Goal: Task Accomplishment & Management: Manage account settings

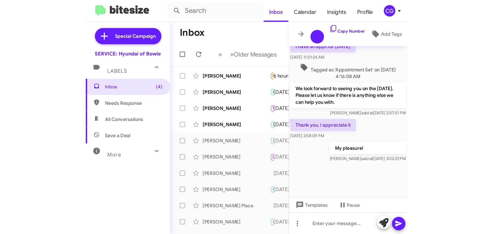
scroll to position [352, 0]
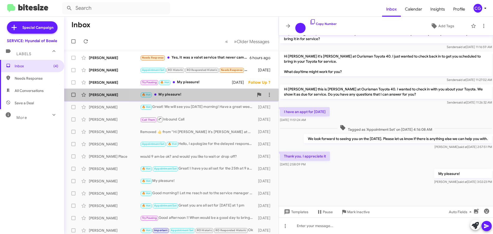
click at [205, 97] on div "🔥 Hot My pleasure!" at bounding box center [197, 95] width 114 height 6
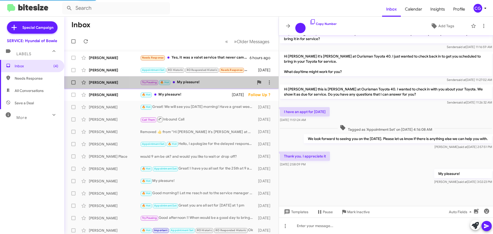
click at [211, 81] on div "Try Pausing 🔥 Hot My pleasure!" at bounding box center [197, 82] width 114 height 6
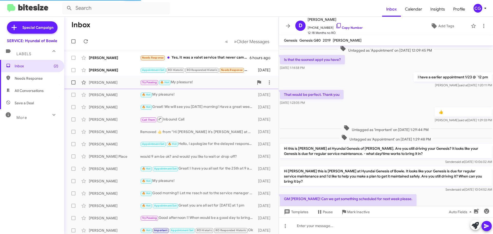
scroll to position [226, 0]
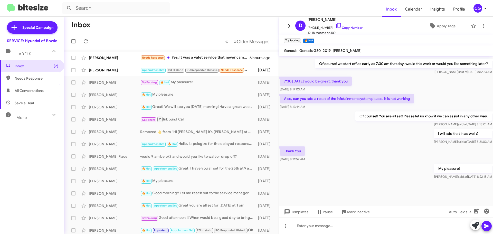
click at [244, 27] on icon at bounding box center [288, 26] width 4 height 4
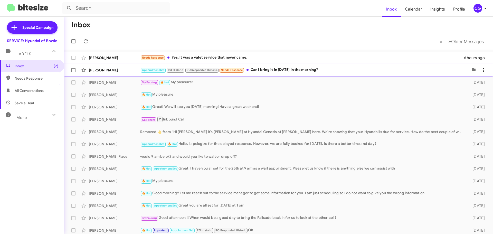
click at [244, 69] on div "Appointment Set RO Historic RO Responded Historic Needs Response Can I bring it…" at bounding box center [304, 70] width 328 height 6
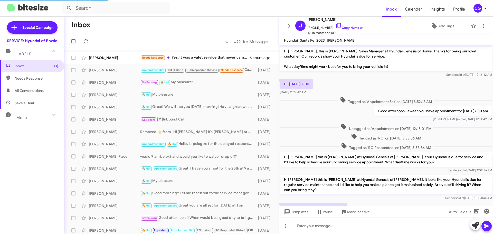
scroll to position [45, 0]
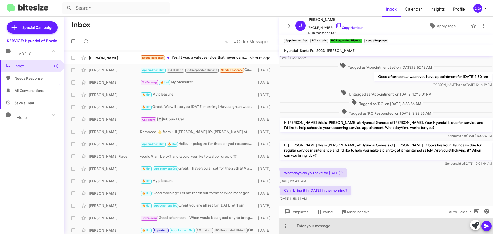
click at [244, 178] on div at bounding box center [386, 225] width 214 height 16
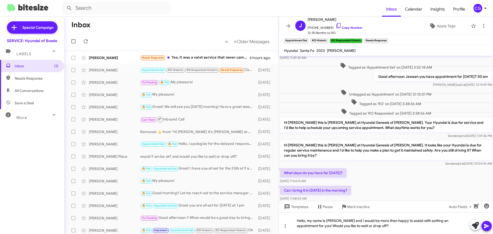
click at [244, 178] on button at bounding box center [486, 226] width 10 height 10
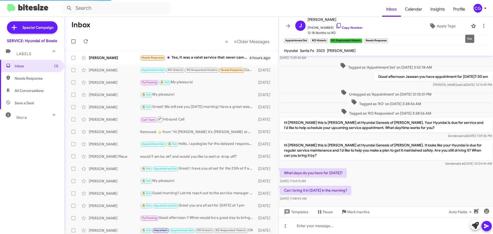
click at [244, 26] on span at bounding box center [473, 26] width 10 height 6
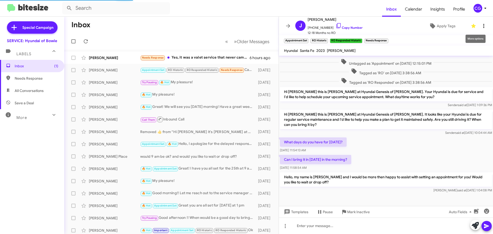
scroll to position [79, 0]
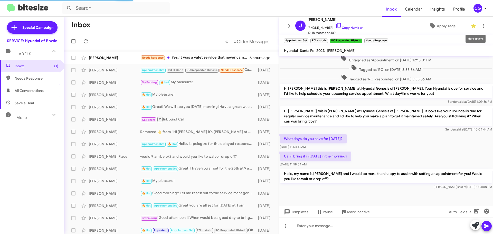
click at [244, 26] on icon at bounding box center [473, 26] width 4 height 4
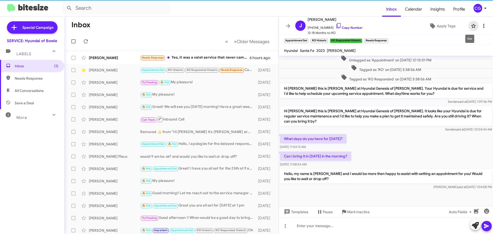
click at [244, 27] on icon at bounding box center [483, 26] width 6 height 6
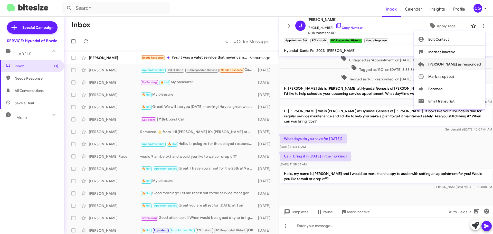
click at [244, 64] on span "Mark as responded" at bounding box center [454, 64] width 53 height 12
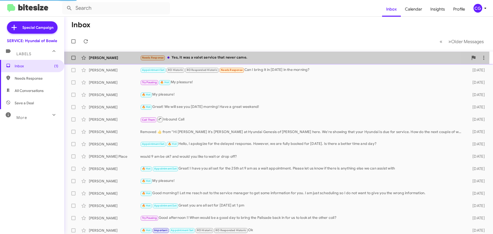
click at [182, 55] on div "Needs Response Yes, it was a valet service that never came." at bounding box center [304, 58] width 328 height 6
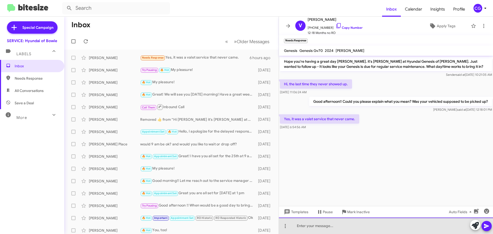
drag, startPoint x: 310, startPoint y: 228, endPoint x: 328, endPoint y: 225, distance: 18.5
click at [244, 178] on div at bounding box center [386, 225] width 214 height 16
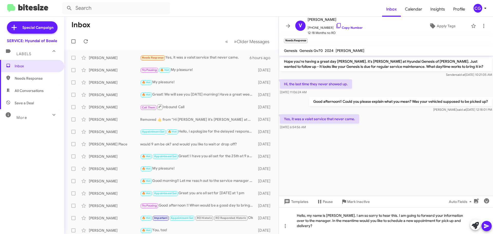
click at [244, 178] on button at bounding box center [486, 226] width 10 height 10
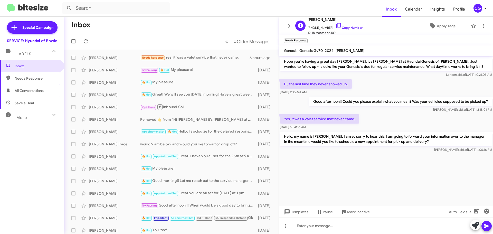
click at [244, 20] on span "Vanessa Dozier" at bounding box center [334, 19] width 55 height 6
copy span "Vanessa Dozier"
click at [244, 27] on span "+12027173244 Copy Number" at bounding box center [334, 27] width 55 height 8
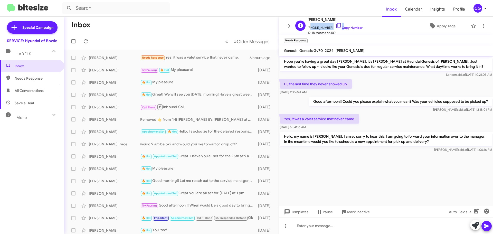
click at [244, 27] on span "+12027173244 Copy Number" at bounding box center [334, 27] width 55 height 8
copy span "12027173244"
click at [244, 49] on span "Genesis Gv70" at bounding box center [310, 50] width 23 height 5
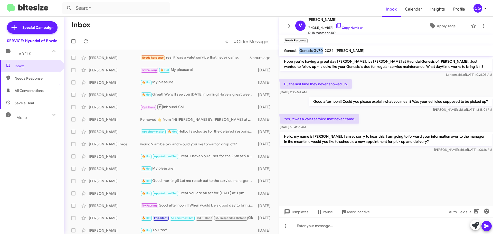
click at [244, 49] on span "Genesis Gv70" at bounding box center [310, 50] width 23 height 5
copy span "Genesis Gv70"
click at [244, 11] on span "CG" at bounding box center [480, 8] width 15 height 9
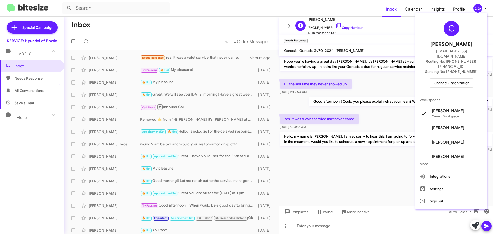
drag, startPoint x: 403, startPoint y: 32, endPoint x: 420, endPoint y: 31, distance: 16.7
click at [244, 31] on div at bounding box center [246, 117] width 493 height 234
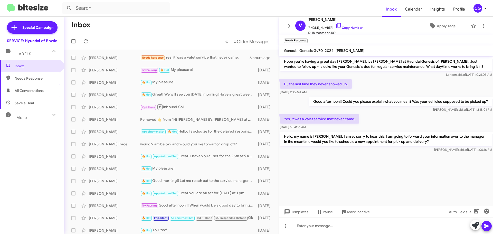
click at [244, 28] on mat-toolbar "V Vanessa Dozier +12027173244 Copy Number 12-18 Months no RO Apply Tags" at bounding box center [386, 26] width 214 height 18
click at [244, 28] on icon at bounding box center [483, 26] width 6 height 6
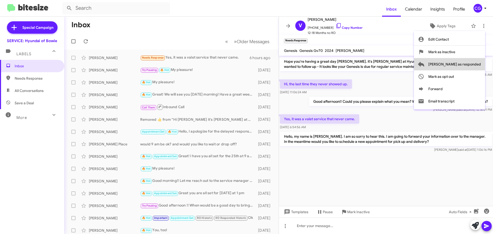
drag, startPoint x: 479, startPoint y: 64, endPoint x: 418, endPoint y: 65, distance: 61.1
click at [244, 64] on span "Mark as responded" at bounding box center [454, 64] width 53 height 12
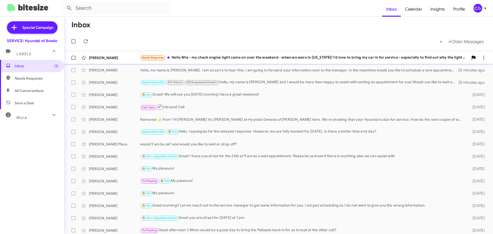
click at [244, 55] on div "Needs Response Hello Mia - my check engine light came on over the weekend - whe…" at bounding box center [304, 58] width 328 height 6
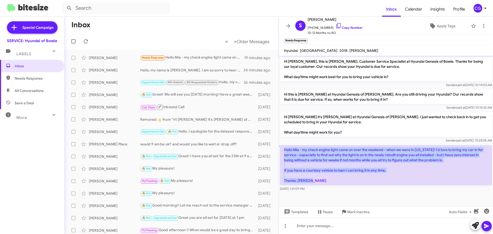
drag, startPoint x: 284, startPoint y: 149, endPoint x: 334, endPoint y: 181, distance: 60.1
click at [244, 178] on p "Hello Mia - my check engine light came on over the weekend - when we were in We…" at bounding box center [386, 165] width 212 height 40
copy p "Hello Mia - my check engine light came on over the weekend - when we were in We…"
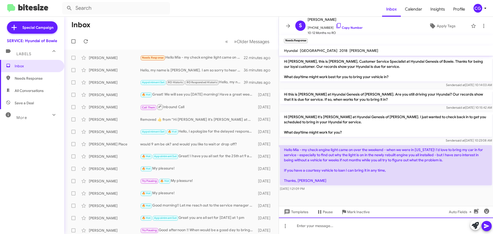
drag, startPoint x: 344, startPoint y: 223, endPoint x: 345, endPoint y: 226, distance: 2.9
click at [244, 178] on div at bounding box center [386, 225] width 214 height 16
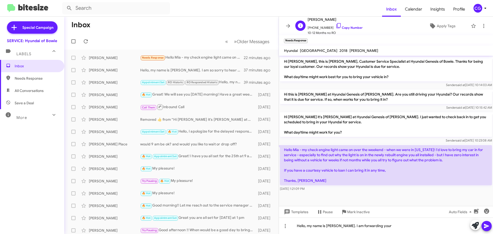
click at [244, 21] on span "Sean Asbury" at bounding box center [334, 19] width 55 height 6
click at [244, 20] on span "Sean Asbury" at bounding box center [334, 19] width 55 height 6
click at [244, 21] on span "Sean Asbury" at bounding box center [334, 19] width 55 height 6
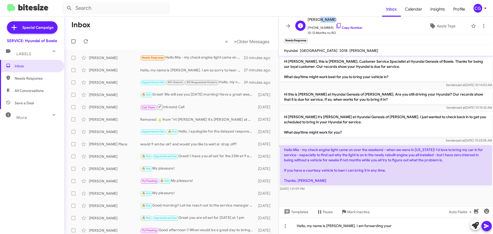
click at [244, 21] on span "Sean Asbury" at bounding box center [334, 19] width 55 height 6
click at [244, 20] on span "Sean Asbury" at bounding box center [334, 19] width 55 height 6
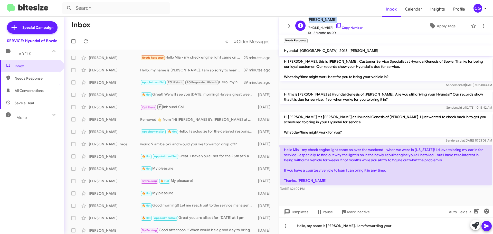
copy span "Sean Asbury"
click at [244, 27] on span "+13017921687 Copy Number" at bounding box center [334, 27] width 55 height 8
copy span "13017921687"
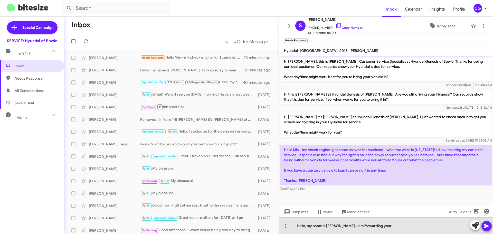
click at [244, 178] on div "Hello, my name is Carmen. I am forwarding your" at bounding box center [386, 225] width 214 height 16
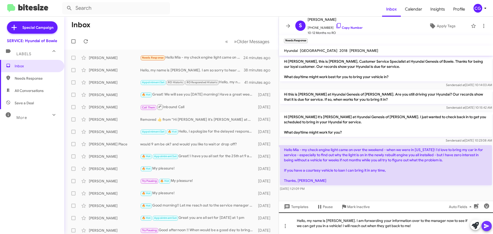
drag, startPoint x: 490, startPoint y: 225, endPoint x: 469, endPoint y: 220, distance: 21.6
click at [244, 178] on button at bounding box center [486, 226] width 10 height 10
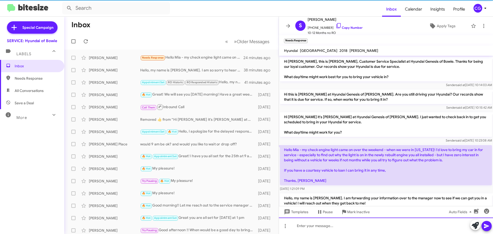
scroll to position [15, 0]
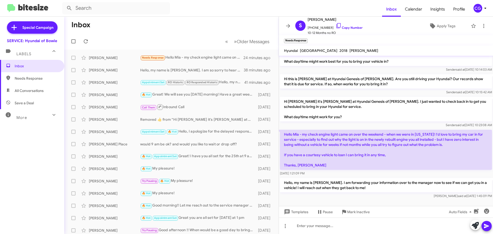
click at [244, 3] on mat-toolbar "Inbox Calendar Insights Profile CG" at bounding box center [246, 8] width 493 height 16
click at [244, 11] on span "CG" at bounding box center [480, 8] width 15 height 9
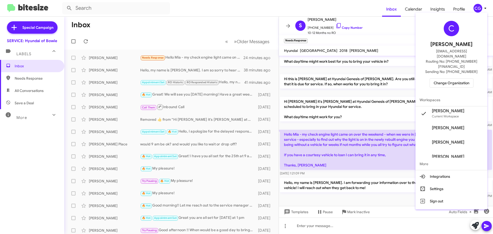
click at [244, 78] on button "Change Organization" at bounding box center [451, 82] width 44 height 9
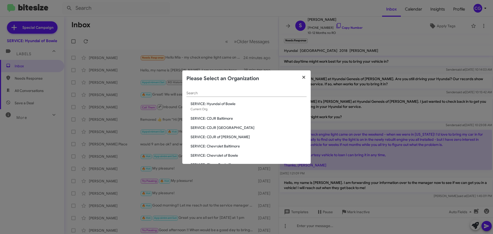
drag, startPoint x: 303, startPoint y: 77, endPoint x: 374, endPoint y: 64, distance: 72.7
click at [244, 77] on icon "button" at bounding box center [303, 77] width 3 height 3
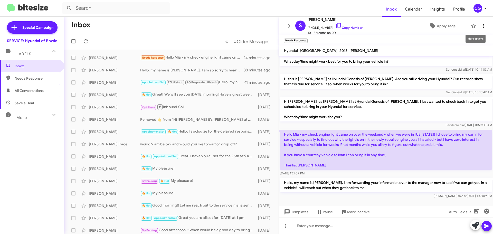
click at [244, 26] on icon at bounding box center [483, 26] width 6 height 6
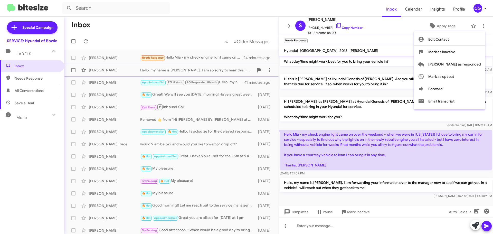
click at [244, 65] on button "Mark as responded" at bounding box center [449, 64] width 71 height 12
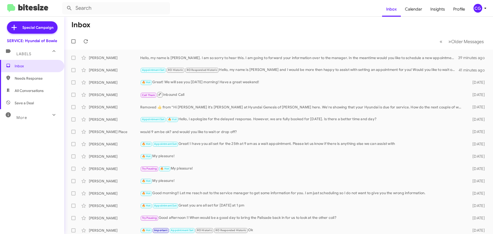
click at [244, 8] on icon at bounding box center [485, 8] width 6 height 6
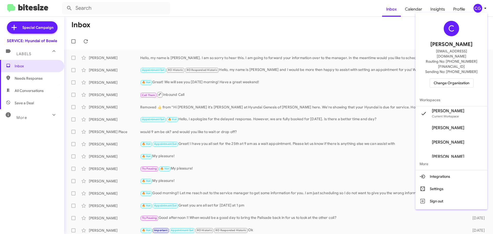
click at [244, 79] on span "Change Organization" at bounding box center [451, 83] width 36 height 9
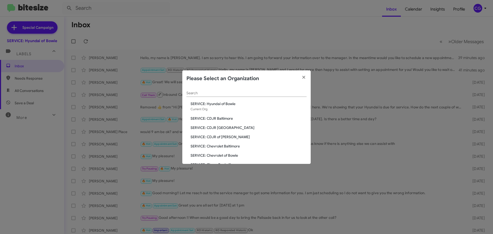
click at [222, 136] on span "SERVICE: CDJR of [PERSON_NAME]" at bounding box center [248, 136] width 116 height 5
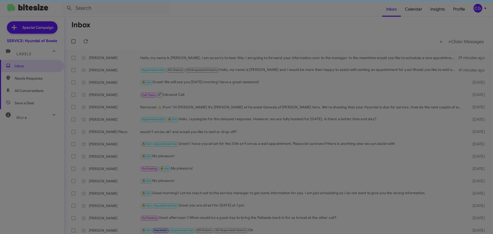
click at [220, 135] on div "Search SERVICE: Hyundai of Bowie Current Org SERVICE: CDJR Baltimore SERVICE: C…" at bounding box center [246, 112] width 128 height 77
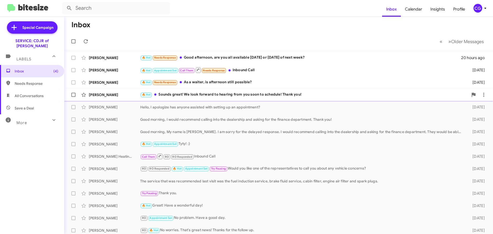
click at [273, 96] on div "🔥 Hot Sounds great! We look forward to hearing from you soon to schedule! Thank…" at bounding box center [304, 95] width 328 height 6
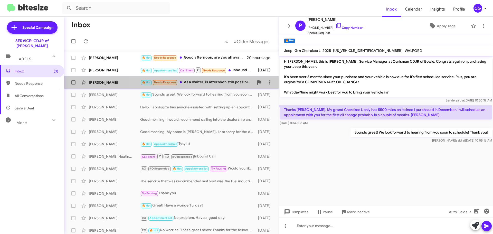
click at [232, 85] on div "🔥 Hot Needs Response As a waiter, is afternoon still possible?" at bounding box center [197, 82] width 114 height 6
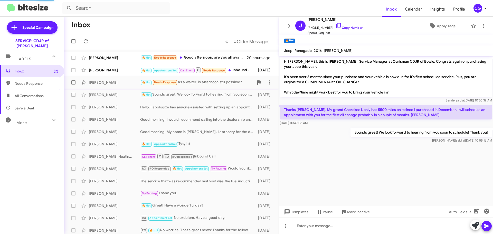
scroll to position [32, 0]
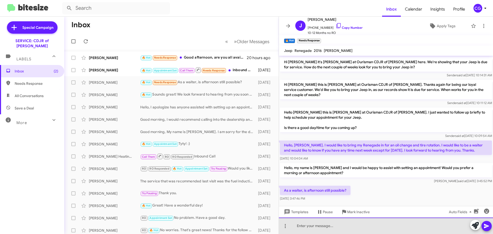
drag, startPoint x: 450, startPoint y: 230, endPoint x: 453, endPoint y: 230, distance: 3.9
click at [449, 230] on div at bounding box center [386, 225] width 214 height 16
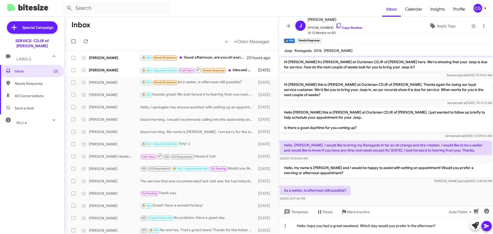
click at [487, 224] on icon at bounding box center [486, 226] width 6 height 6
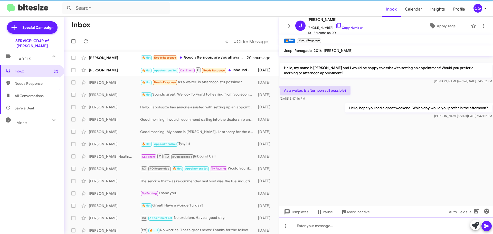
scroll to position [0, 0]
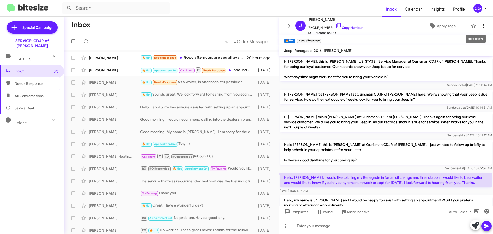
click at [480, 25] on icon at bounding box center [483, 26] width 6 height 6
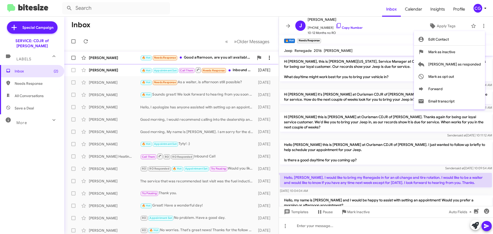
click at [479, 61] on span "Mark as responded" at bounding box center [454, 64] width 53 height 12
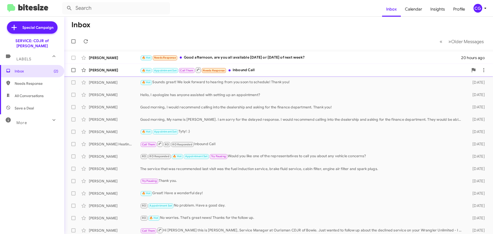
click at [285, 72] on div "🔥 Hot Appointment Set Call Them Needs Response Inbound Call" at bounding box center [304, 70] width 328 height 6
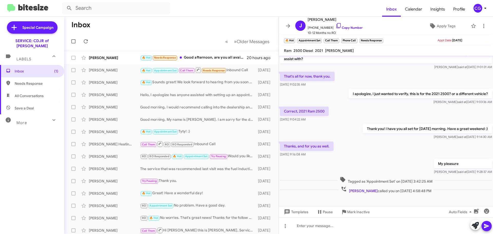
scroll to position [274, 0]
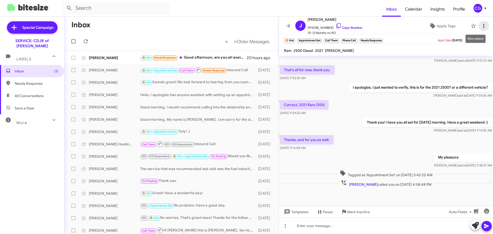
click at [479, 30] on button at bounding box center [483, 26] width 10 height 10
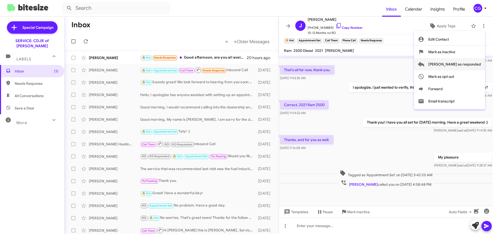
click at [477, 64] on span "Mark as responded" at bounding box center [454, 64] width 53 height 12
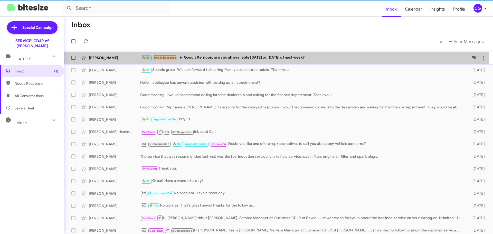
click at [221, 57] on div "🔥 Hot Needs Response Good afternoon, are you all available Tuesday or Wednesday…" at bounding box center [304, 58] width 328 height 6
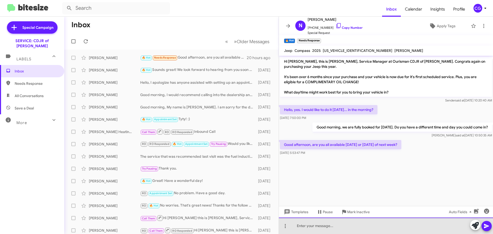
click at [416, 229] on div at bounding box center [386, 225] width 214 height 16
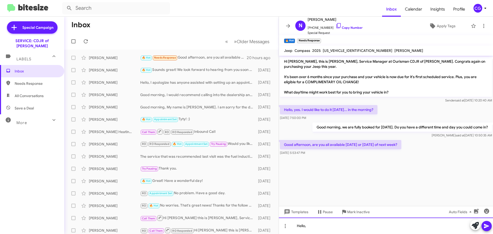
click at [349, 228] on div "Hello," at bounding box center [386, 225] width 214 height 16
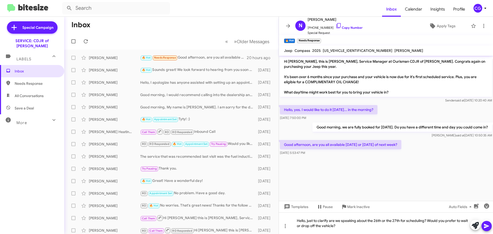
click at [484, 227] on icon at bounding box center [486, 226] width 5 height 4
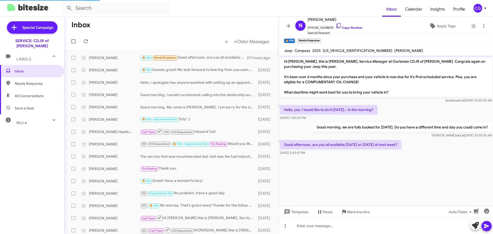
click at [475, 10] on div "CG" at bounding box center [477, 8] width 9 height 9
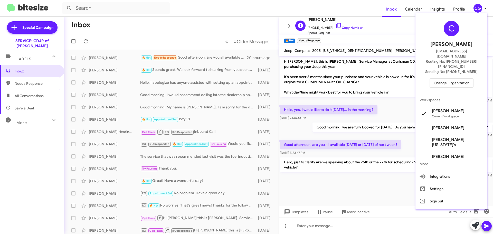
click at [367, 28] on div at bounding box center [246, 117] width 493 height 234
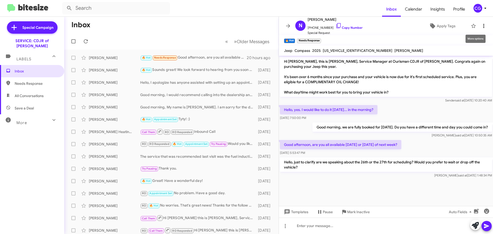
click at [480, 24] on icon at bounding box center [483, 26] width 6 height 6
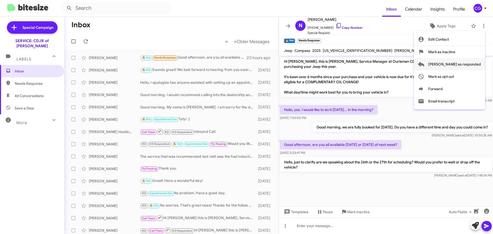
drag, startPoint x: 479, startPoint y: 66, endPoint x: 483, endPoint y: 66, distance: 4.2
click at [479, 65] on span "Mark as responded" at bounding box center [454, 64] width 53 height 12
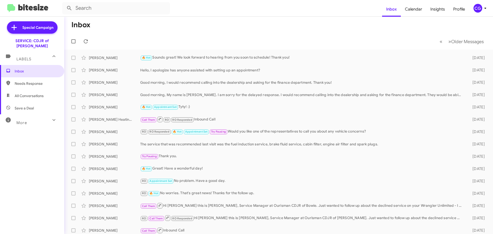
click at [482, 12] on span "CG" at bounding box center [480, 8] width 15 height 9
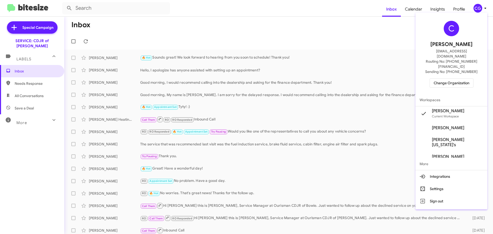
click at [468, 79] on span "Change Organization" at bounding box center [451, 83] width 36 height 9
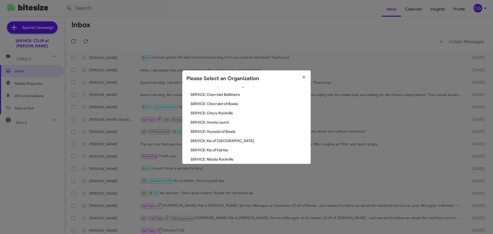
scroll to position [77, 0]
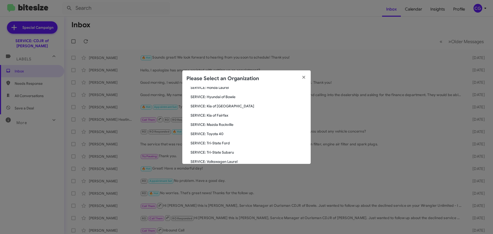
click at [220, 105] on span "SERVICE: Kia of [GEOGRAPHIC_DATA]" at bounding box center [248, 105] width 116 height 5
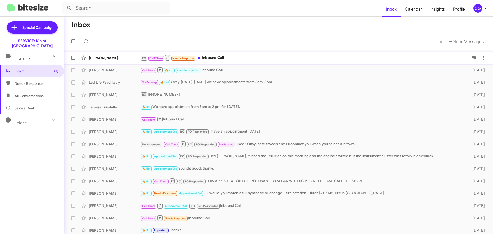
click at [305, 58] on div "RO Call Them Needs Response Inbound Call" at bounding box center [304, 57] width 328 height 6
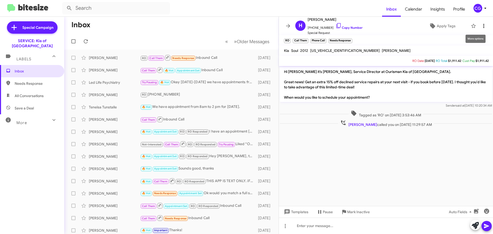
click at [480, 28] on icon at bounding box center [483, 26] width 6 height 6
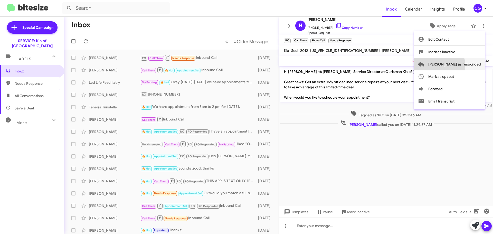
click at [458, 65] on span "Mark as responded" at bounding box center [454, 64] width 53 height 12
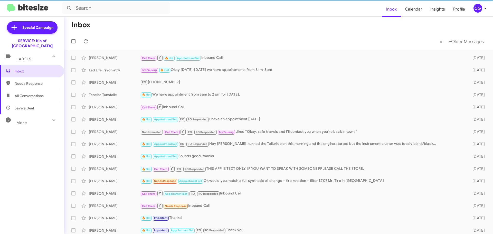
click at [481, 9] on div "CG" at bounding box center [477, 8] width 9 height 9
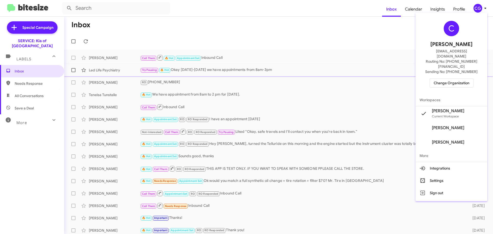
drag, startPoint x: 452, startPoint y: 84, endPoint x: 449, endPoint y: 75, distance: 10.1
click at [451, 83] on div "C Carmen Gast cgast@ourismancars.com Routing No: +1 (443) 251-5700 Sending No: …" at bounding box center [451, 107] width 72 height 184
click at [449, 75] on span "Led Life Psychiatry Try Pausing 🔥 Hot Okay Monday-Friday we have appointments f…" at bounding box center [278, 70] width 429 height 12
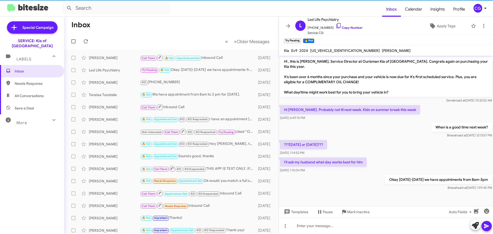
click at [483, 7] on icon at bounding box center [485, 8] width 6 height 6
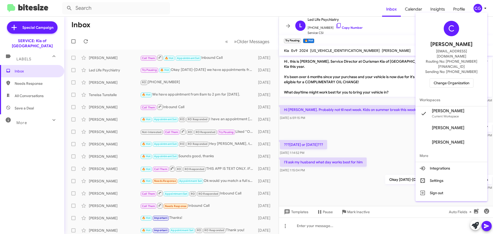
click at [469, 79] on span "Change Organization" at bounding box center [451, 83] width 36 height 9
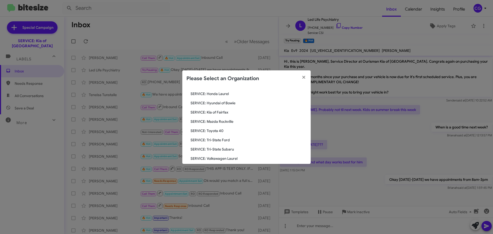
scroll to position [95, 0]
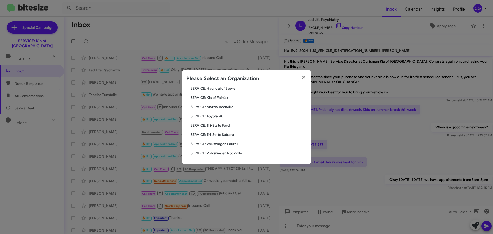
click at [212, 98] on span "SERVICE: Kia of Fairfax" at bounding box center [248, 97] width 116 height 5
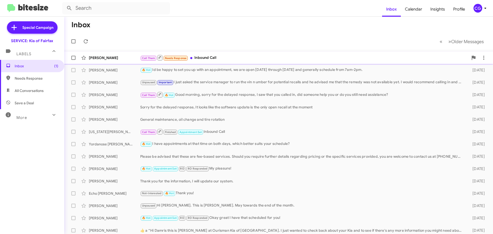
click at [328, 59] on div "Call Them Needs Response Inbound Call" at bounding box center [304, 57] width 328 height 6
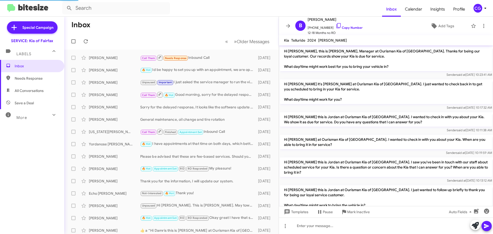
scroll to position [72, 0]
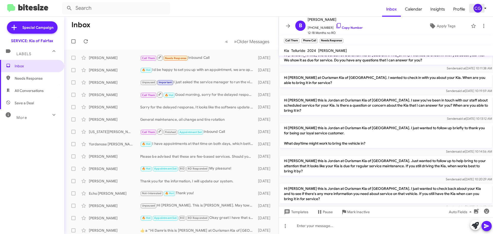
click at [481, 6] on span "CG" at bounding box center [480, 8] width 15 height 9
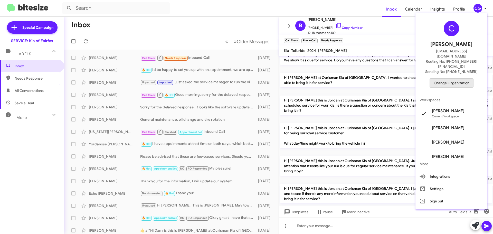
click at [465, 79] on span "Change Organization" at bounding box center [451, 83] width 36 height 9
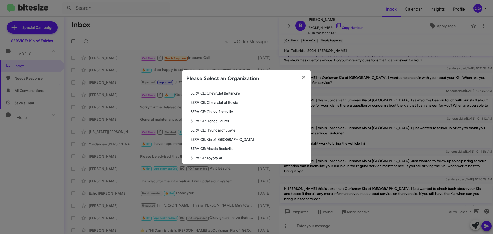
scroll to position [95, 0]
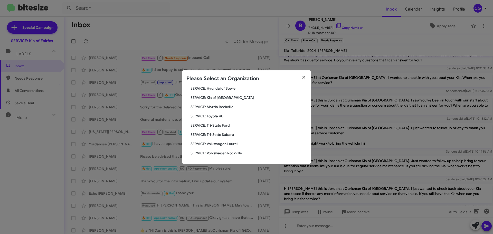
click at [218, 116] on span "SERVICE: Toyota 40" at bounding box center [248, 115] width 116 height 5
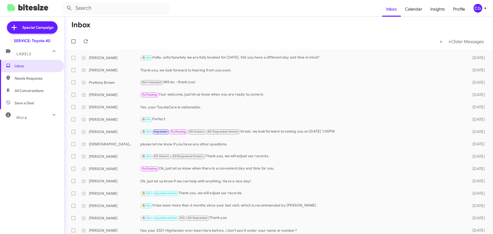
click at [482, 7] on span "CG" at bounding box center [480, 8] width 15 height 9
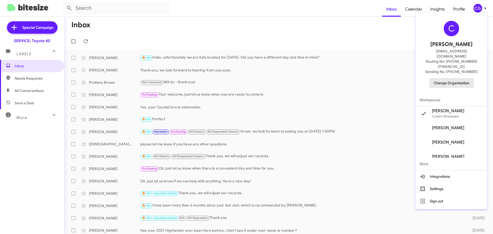
drag, startPoint x: 463, startPoint y: 72, endPoint x: 462, endPoint y: 79, distance: 6.3
click at [462, 78] on div "C Carmen Gast cgast@ourismancars.com Routing No: +1 (410) 679-1500 Sending No: …" at bounding box center [451, 54] width 72 height 79
click at [456, 79] on span "Change Organization" at bounding box center [451, 83] width 36 height 9
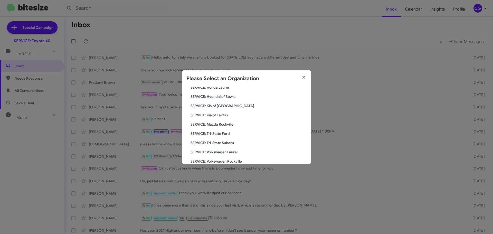
scroll to position [95, 0]
click at [224, 126] on span "SERVICE: Tri-State Ford" at bounding box center [248, 125] width 116 height 5
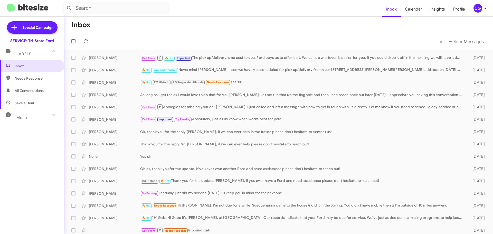
click at [480, 14] on mat-toolbar "Inbox Calendar Insights Profile CG" at bounding box center [246, 8] width 493 height 16
click at [479, 10] on div "CG" at bounding box center [477, 8] width 9 height 9
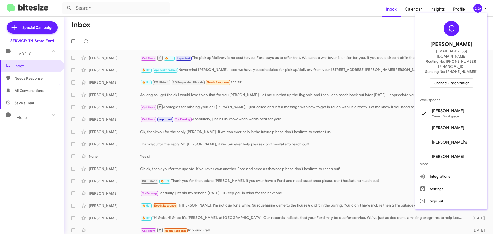
click at [469, 79] on span "Change Organization" at bounding box center [451, 83] width 36 height 9
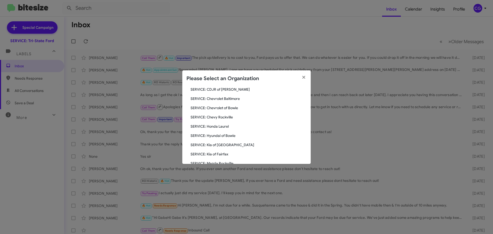
scroll to position [95, 0]
drag, startPoint x: 227, startPoint y: 136, endPoint x: 224, endPoint y: 133, distance: 4.0
click at [226, 136] on span "SERVICE: Tri-State Subaru" at bounding box center [248, 134] width 116 height 5
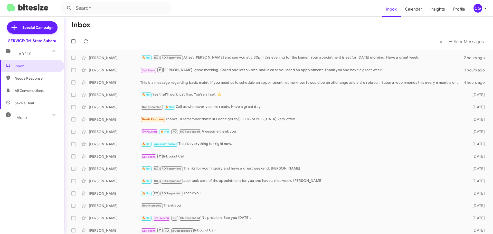
click at [485, 12] on span "CG" at bounding box center [480, 8] width 15 height 9
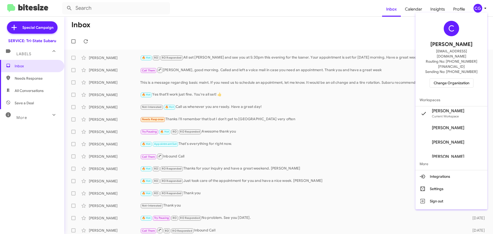
click at [457, 79] on div "C [PERSON_NAME] [EMAIL_ADDRESS][DOMAIN_NAME] Routing No: [PHONE_NUMBER][FINANCI…" at bounding box center [451, 54] width 72 height 79
click at [454, 79] on span "Change Organization" at bounding box center [451, 83] width 36 height 9
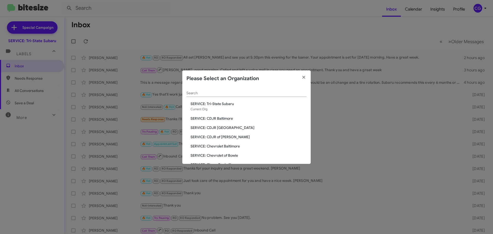
scroll to position [95, 0]
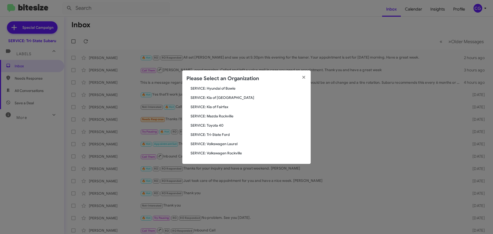
click at [224, 145] on span "SERVICE: Volkswagen Laurel" at bounding box center [248, 143] width 116 height 5
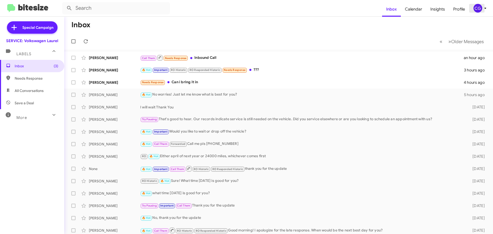
click at [483, 7] on icon at bounding box center [485, 8] width 6 height 6
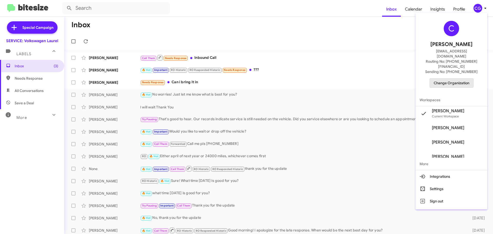
click at [469, 79] on span "Change Organization" at bounding box center [451, 83] width 36 height 9
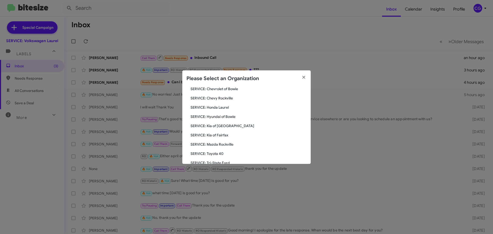
scroll to position [95, 0]
click at [217, 151] on span "SERVICE: Volkswagen Rockville" at bounding box center [248, 152] width 116 height 5
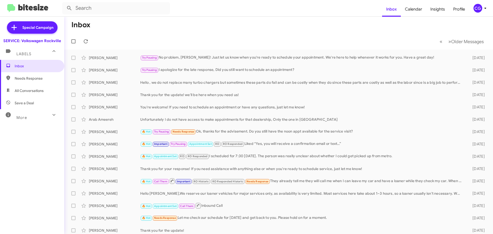
click at [486, 11] on icon at bounding box center [485, 8] width 6 height 6
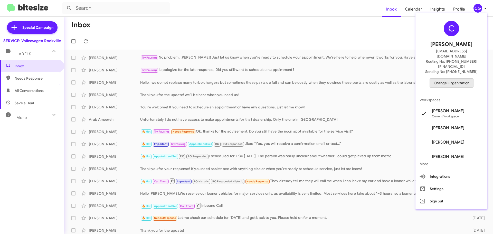
click at [456, 79] on span "Change Organization" at bounding box center [451, 83] width 36 height 9
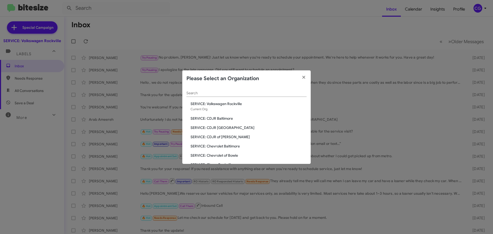
click at [226, 118] on span "SERVICE: CDJR Baltimore" at bounding box center [248, 118] width 116 height 5
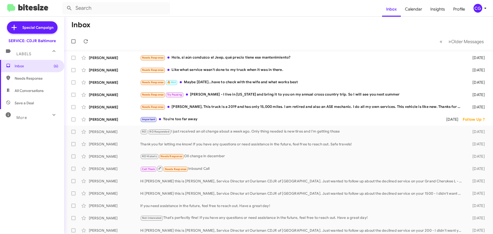
click at [472, 6] on button "CG" at bounding box center [478, 8] width 18 height 9
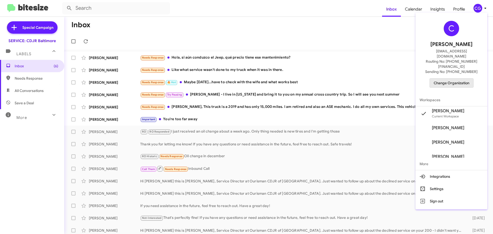
click at [469, 79] on span "Change Organization" at bounding box center [451, 83] width 36 height 9
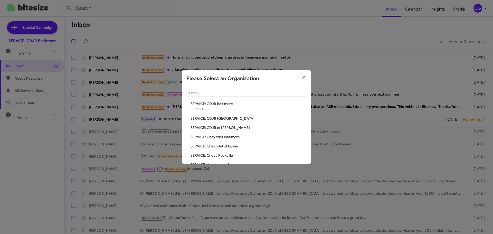
drag, startPoint x: 222, startPoint y: 108, endPoint x: 223, endPoint y: 111, distance: 2.9
drag, startPoint x: 223, startPoint y: 111, endPoint x: 208, endPoint y: 128, distance: 22.8
click at [208, 128] on span "SERVICE: CDJR of [PERSON_NAME]" at bounding box center [248, 127] width 116 height 5
